Goal: Information Seeking & Learning: Learn about a topic

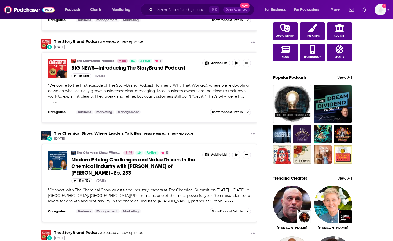
scroll to position [13, 0]
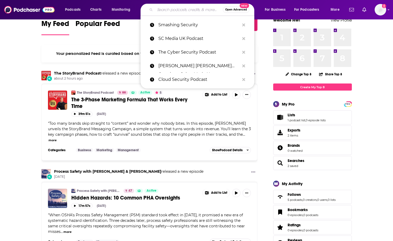
click at [172, 10] on input "Search podcasts, credits, & more..." at bounding box center [189, 10] width 68 height 8
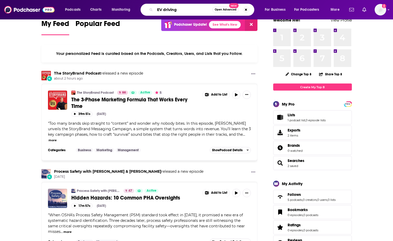
type input "EV driving"
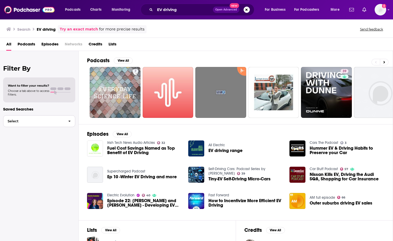
click at [47, 124] on button "Select" at bounding box center [39, 121] width 72 height 12
click at [230, 150] on span "EV driving range" at bounding box center [226, 150] width 34 height 4
click at [30, 44] on span "Podcasts" at bounding box center [27, 45] width 18 height 11
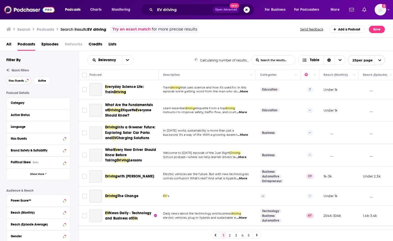
click at [21, 83] on button "Has Guests" at bounding box center [18, 80] width 25 height 8
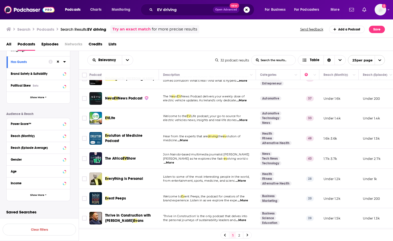
scroll to position [7, 0]
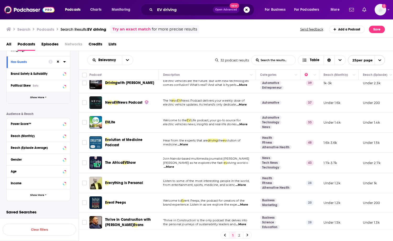
click at [32, 96] on span "Show More" at bounding box center [37, 97] width 14 height 3
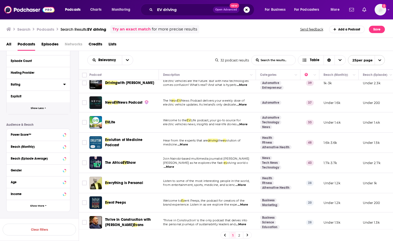
scroll to position [183, 0]
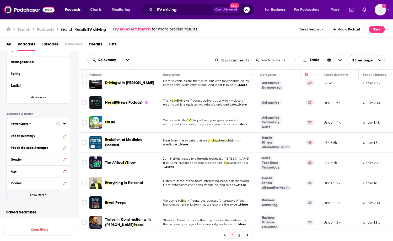
click at [40, 193] on span "Show More" at bounding box center [37, 194] width 14 height 3
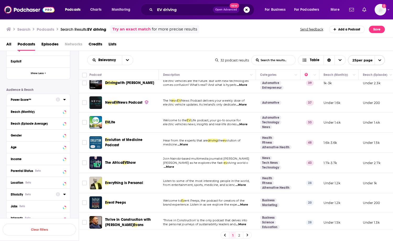
scroll to position [207, 0]
click at [36, 180] on button "Location Beta" at bounding box center [33, 182] width 45 height 7
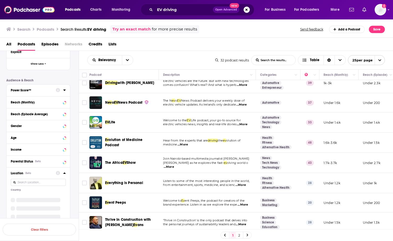
scroll to position [217, 0]
click at [41, 182] on input at bounding box center [38, 181] width 55 height 7
type input "united"
click at [12, 202] on icon at bounding box center [12, 201] width 3 height 3
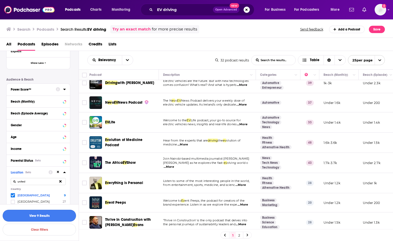
click at [47, 215] on button "View 9 Results" at bounding box center [39, 216] width 73 height 12
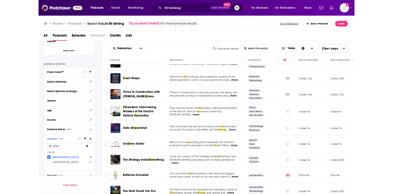
scroll to position [18, 0]
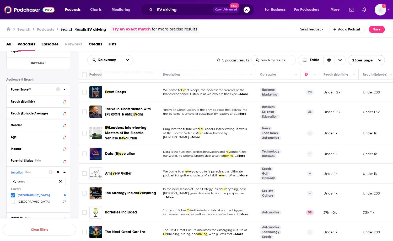
click at [244, 214] on span "...More" at bounding box center [243, 214] width 10 height 4
click at [231, 212] on span "stories each week, as well as the cars we’ve been d" at bounding box center [200, 214] width 74 height 4
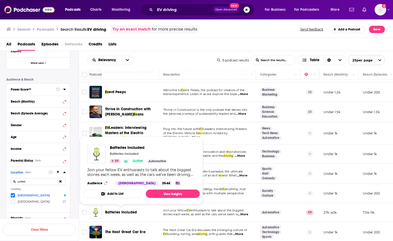
click at [123, 212] on span "Batteries Included" at bounding box center [121, 212] width 32 height 4
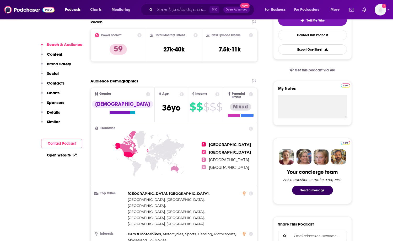
scroll to position [134, 0]
